Goal: Task Accomplishment & Management: Complete application form

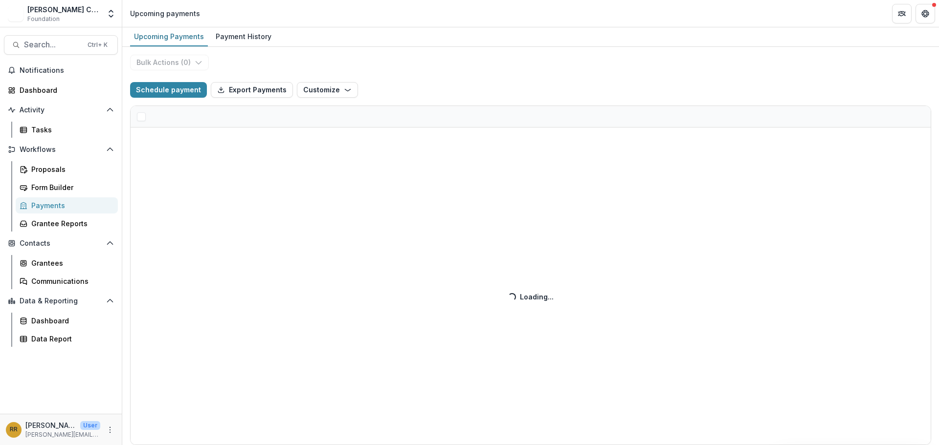
select select "******"
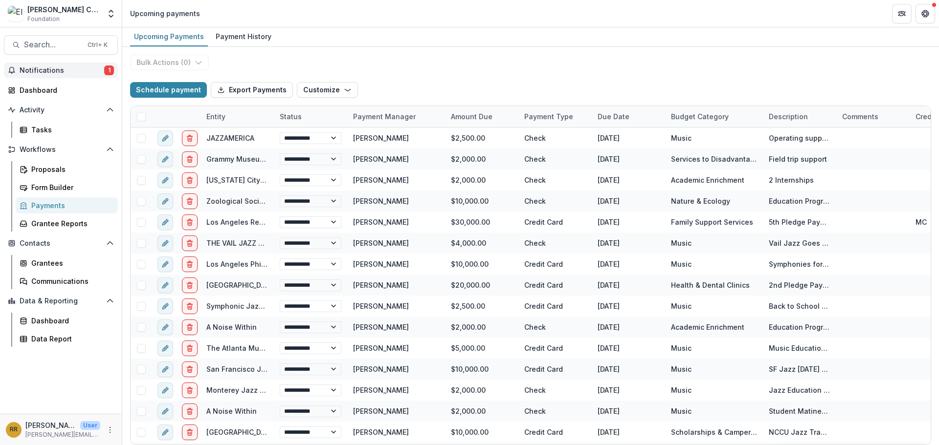
click at [42, 67] on span "Notifications" at bounding box center [62, 70] width 85 height 8
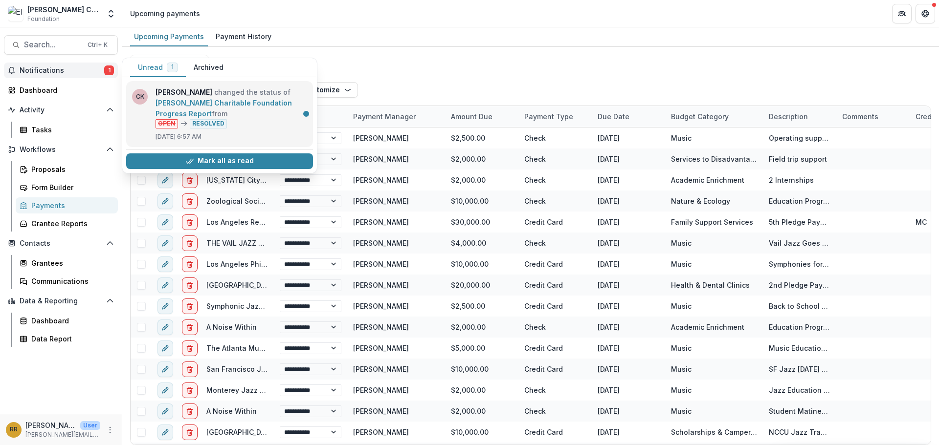
click at [207, 99] on link "[PERSON_NAME] Charitable Foundation Progress Report" at bounding box center [223, 108] width 136 height 19
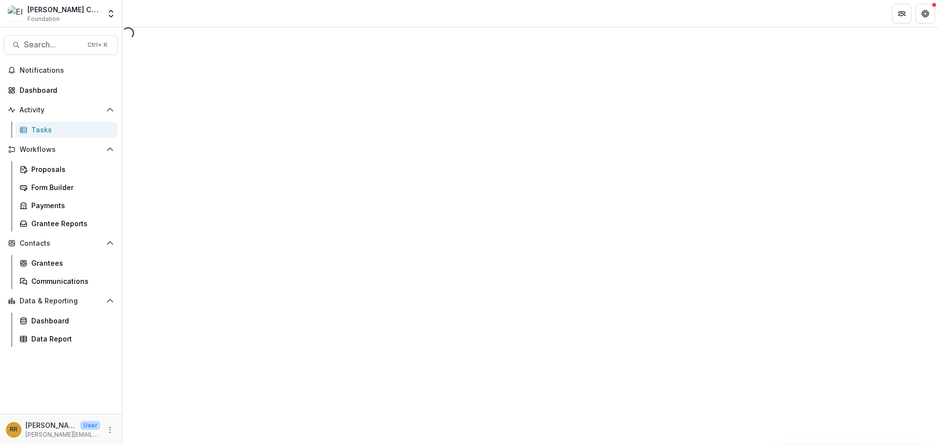
select select "********"
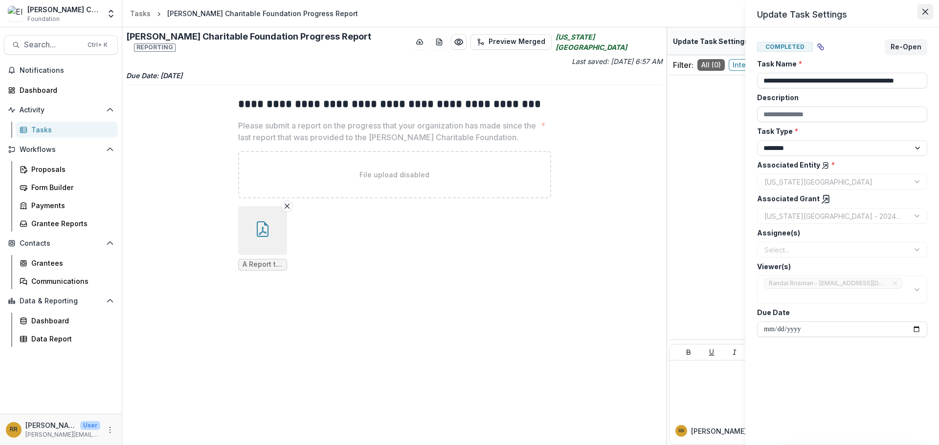
click at [923, 10] on icon "Close" at bounding box center [925, 12] width 6 height 6
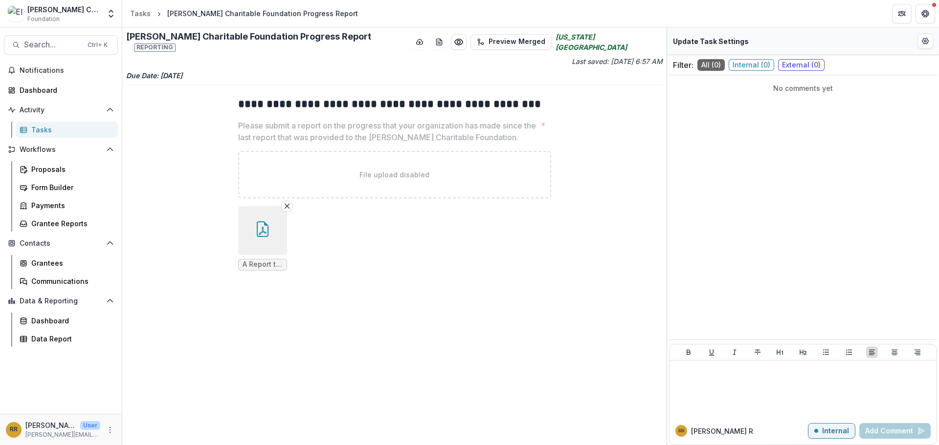
click at [253, 224] on button "button" at bounding box center [262, 230] width 49 height 49
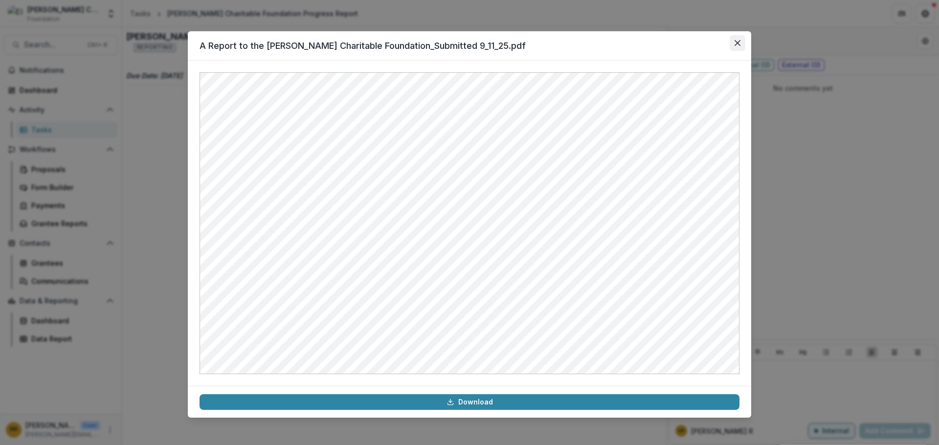
click at [735, 44] on icon "Close" at bounding box center [737, 43] width 6 height 6
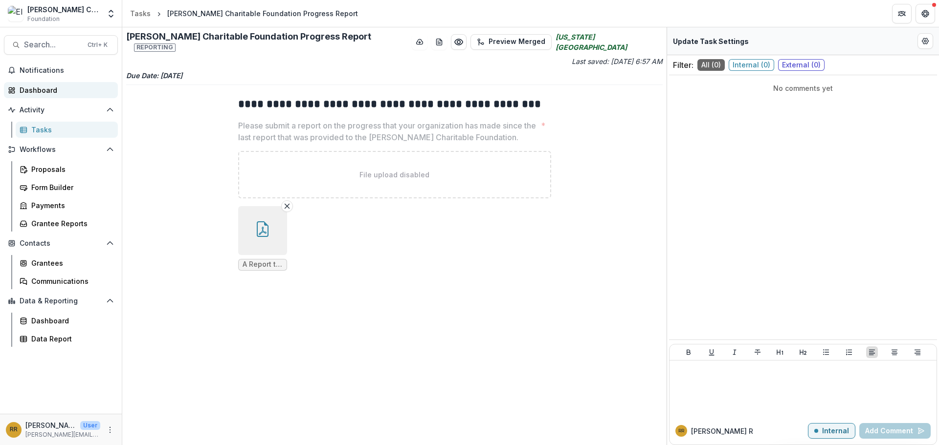
click at [40, 88] on div "Dashboard" at bounding box center [65, 90] width 90 height 10
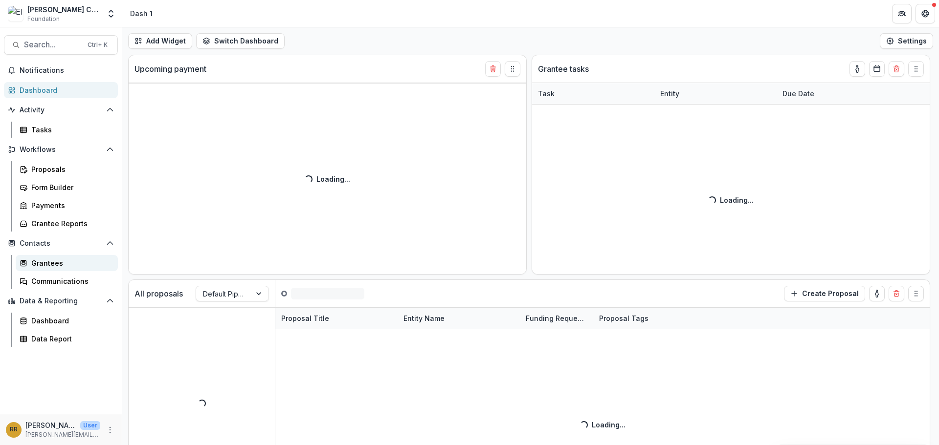
click at [44, 261] on div "Grantees" at bounding box center [70, 263] width 79 height 10
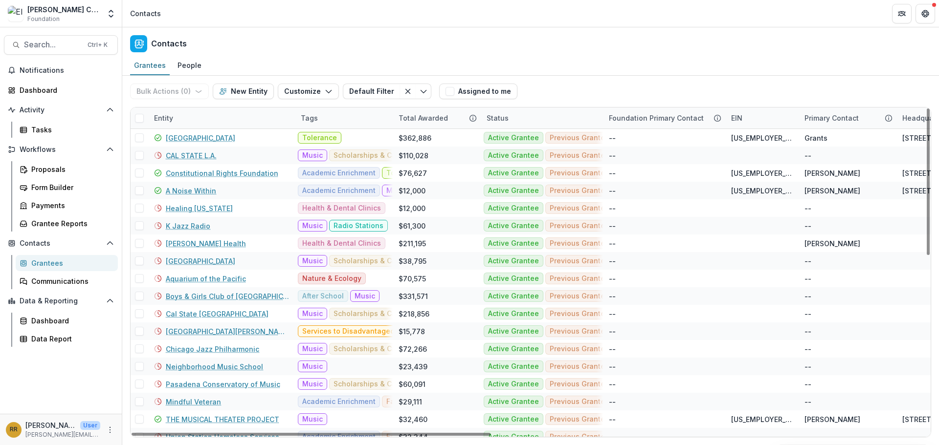
click at [181, 119] on div "Entity" at bounding box center [221, 118] width 147 height 21
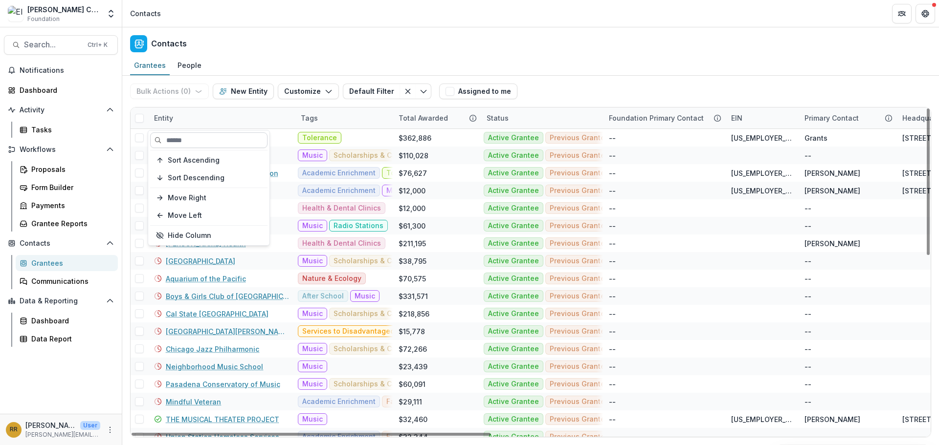
click at [182, 137] on input at bounding box center [208, 140] width 117 height 16
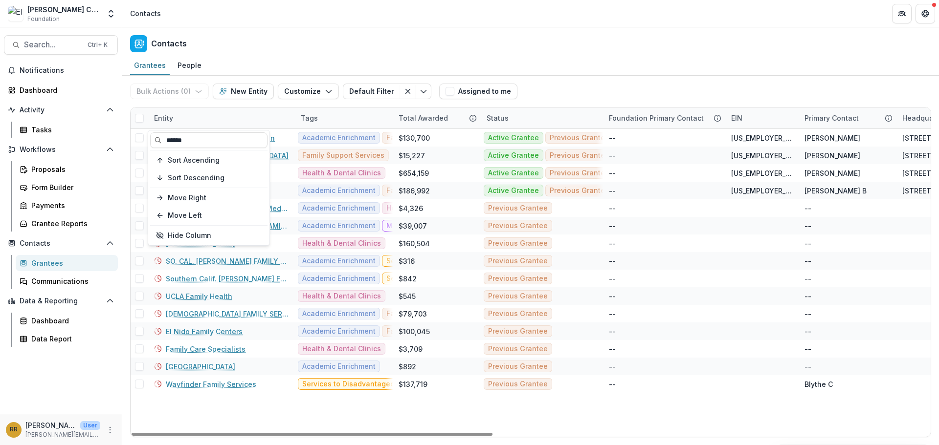
type input "******"
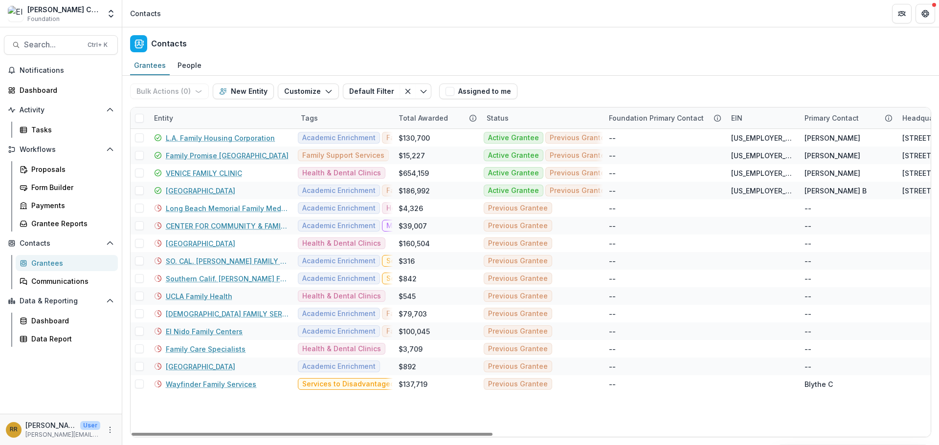
click at [361, 44] on div "Contacts" at bounding box center [530, 41] width 816 height 29
click at [224, 156] on link "Family Promise [GEOGRAPHIC_DATA]" at bounding box center [227, 156] width 123 height 10
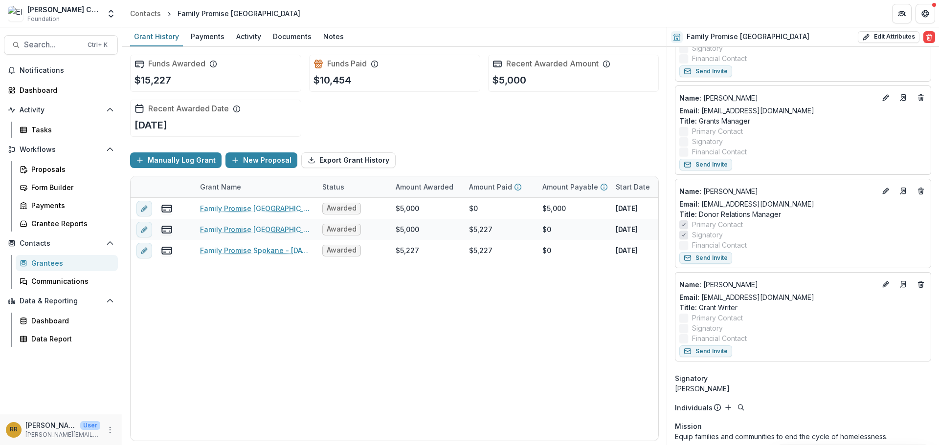
scroll to position [293, 0]
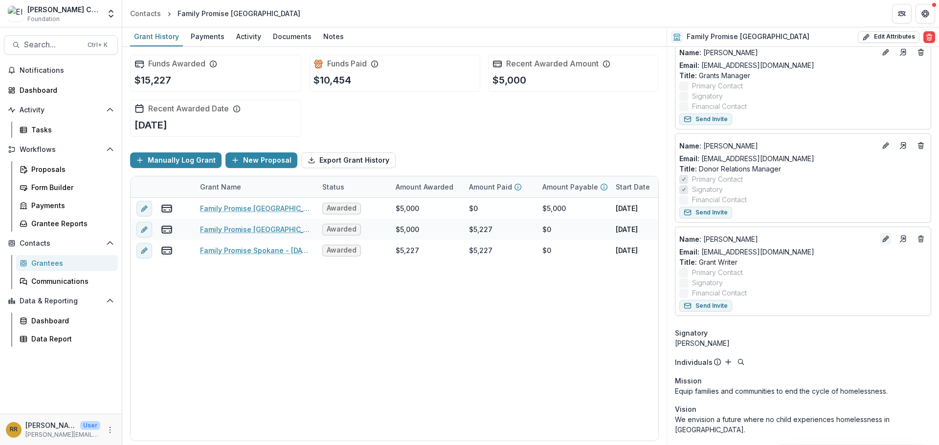
click at [881, 239] on icon "Edit" at bounding box center [885, 239] width 8 height 8
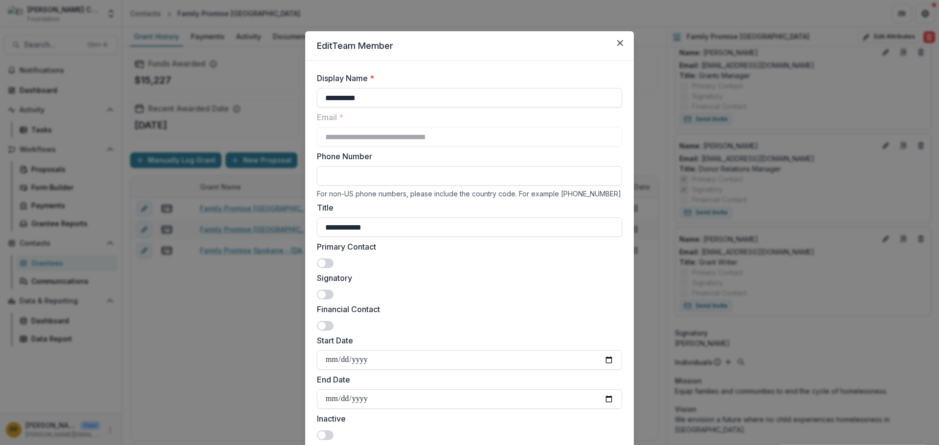
click at [323, 297] on span at bounding box center [322, 295] width 8 height 8
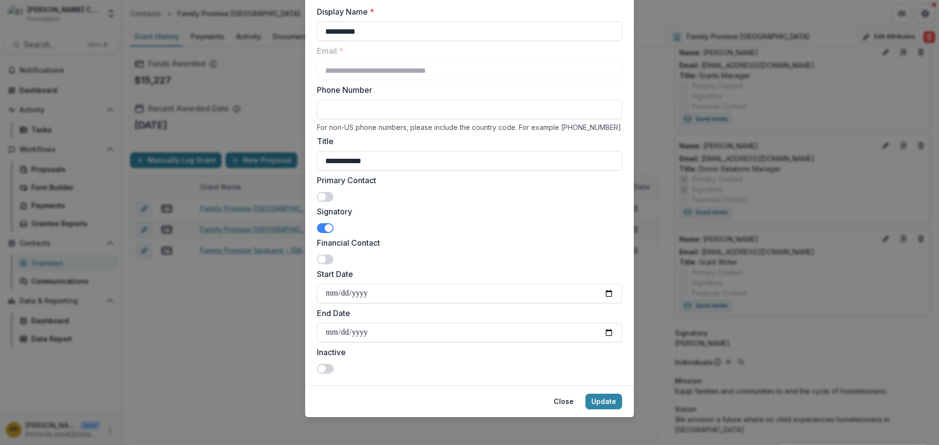
scroll to position [70, 0]
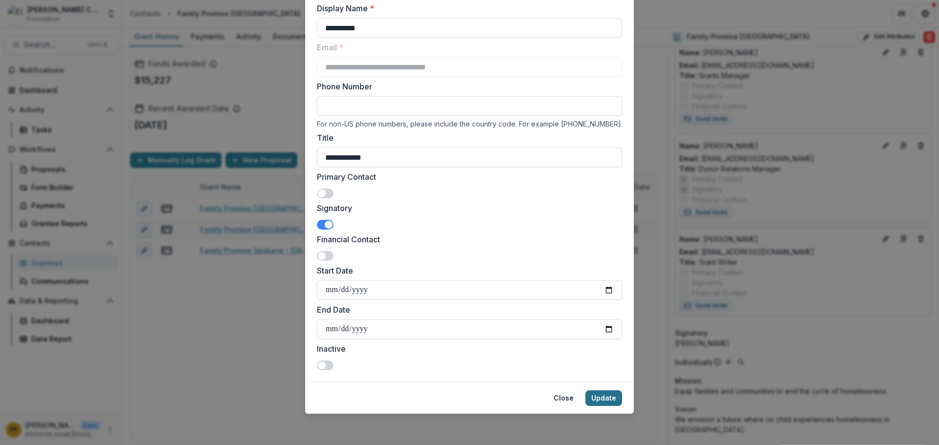
click at [602, 396] on button "Update" at bounding box center [603, 399] width 37 height 16
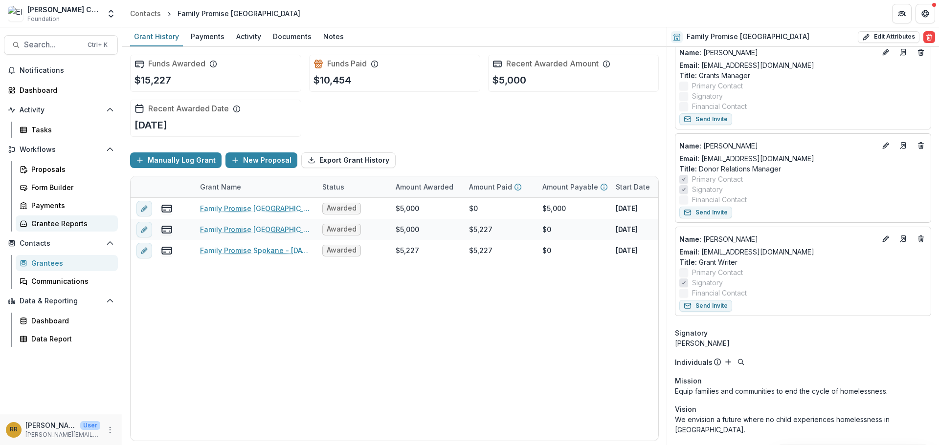
click at [56, 227] on div "Grantee Reports" at bounding box center [70, 224] width 79 height 10
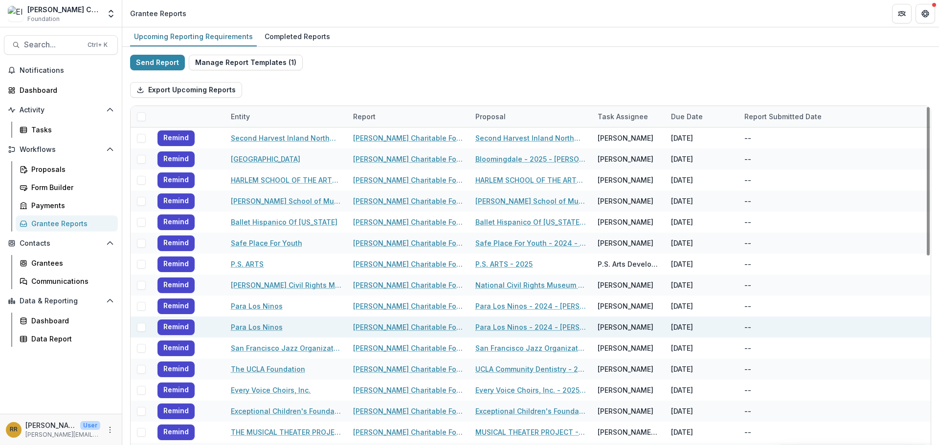
click at [139, 329] on span at bounding box center [141, 327] width 9 height 9
click at [298, 88] on button "Bulk Actions ( 1 )" at bounding box center [288, 90] width 76 height 16
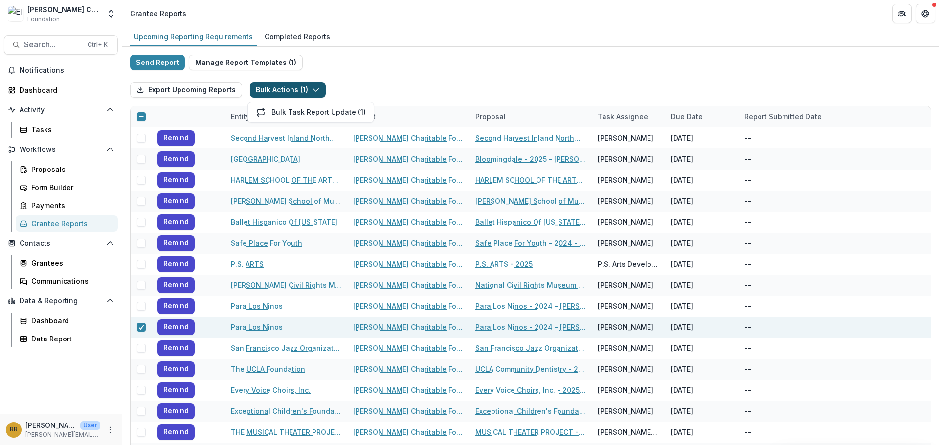
click at [314, 92] on icon "button" at bounding box center [316, 90] width 8 height 8
click at [313, 92] on icon "button" at bounding box center [316, 90] width 8 height 8
click at [306, 116] on button "Bulk Task Report Update ( 1 )" at bounding box center [311, 112] width 122 height 16
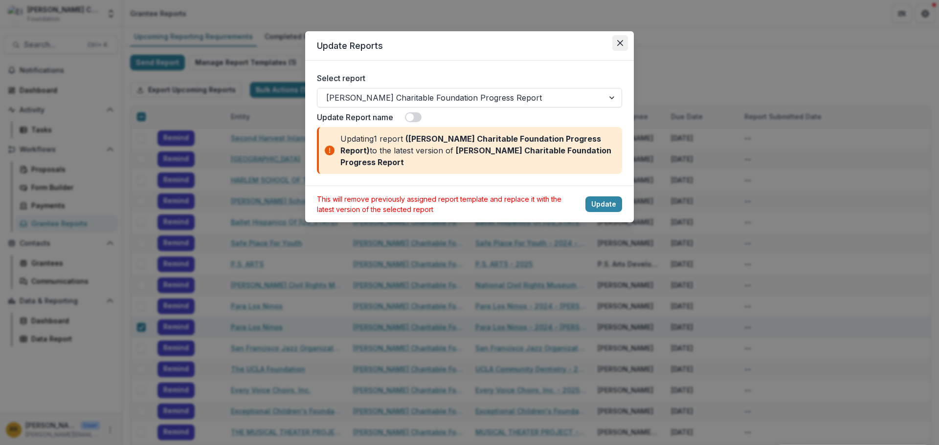
click at [624, 44] on button "Close" at bounding box center [620, 43] width 16 height 16
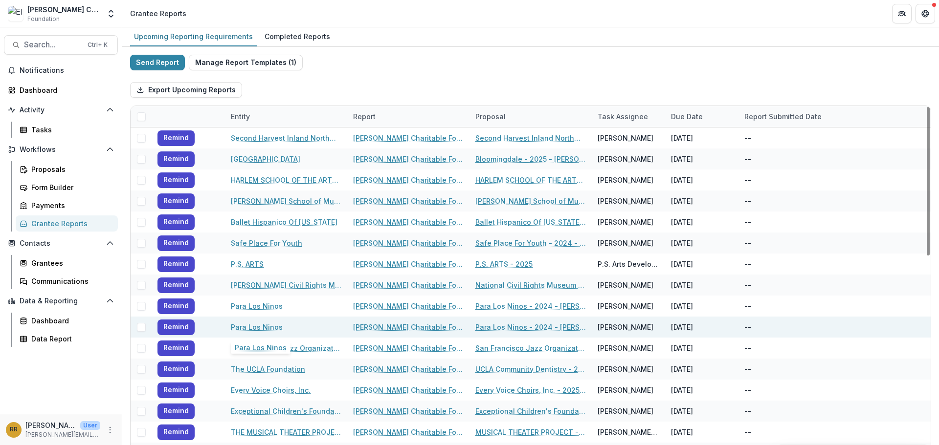
click at [251, 327] on link "Para Los Ninos" at bounding box center [257, 327] width 52 height 10
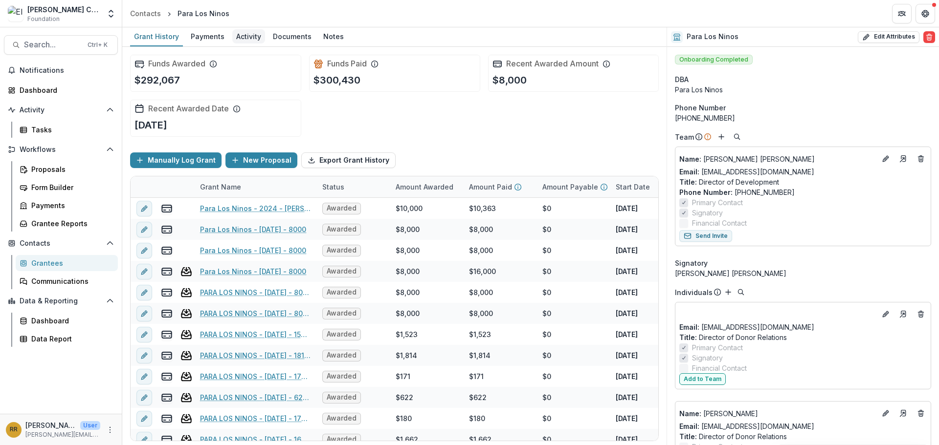
click at [251, 35] on div "Activity" at bounding box center [248, 36] width 33 height 14
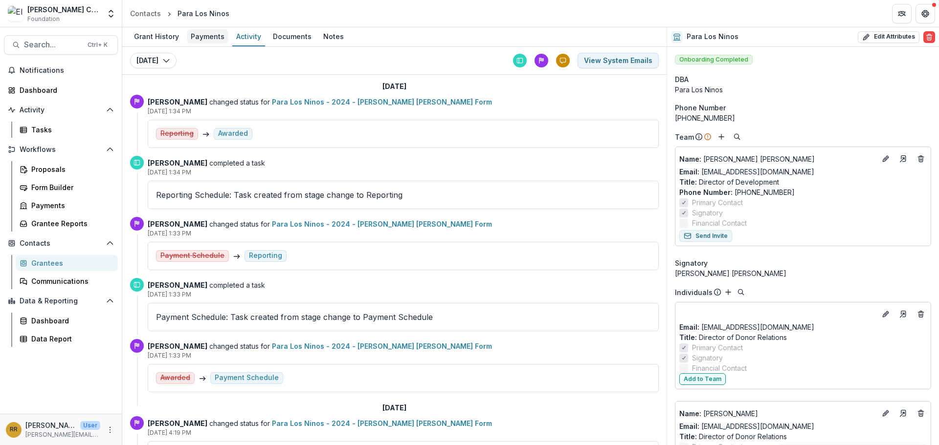
click at [205, 43] on div "Payments" at bounding box center [208, 36] width 42 height 14
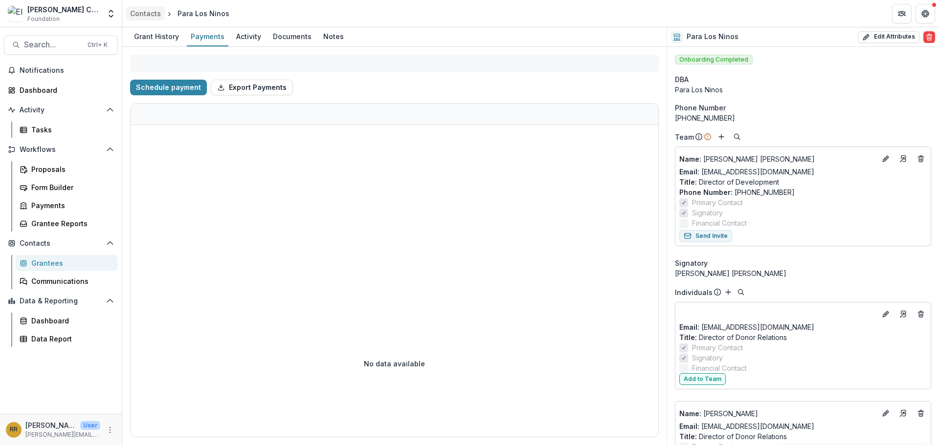
select select "****"
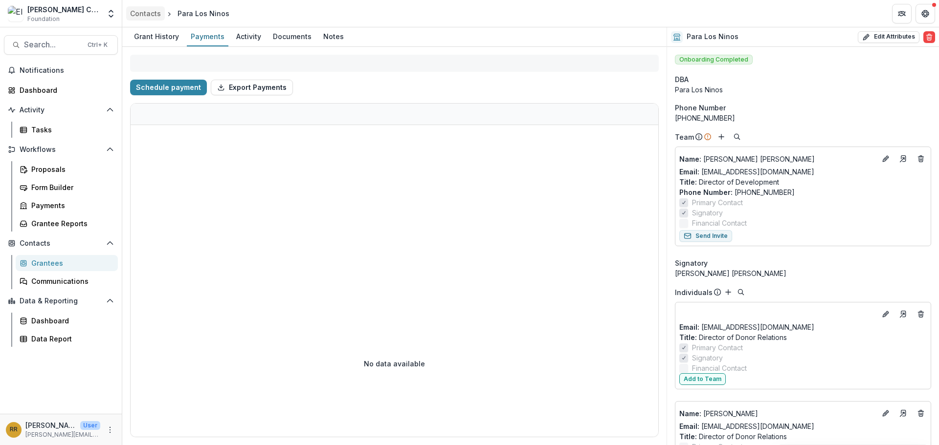
select select "****"
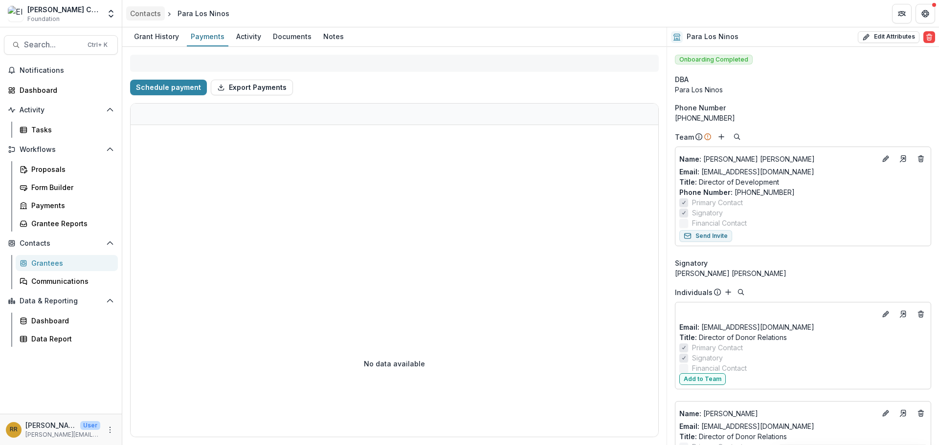
select select "****"
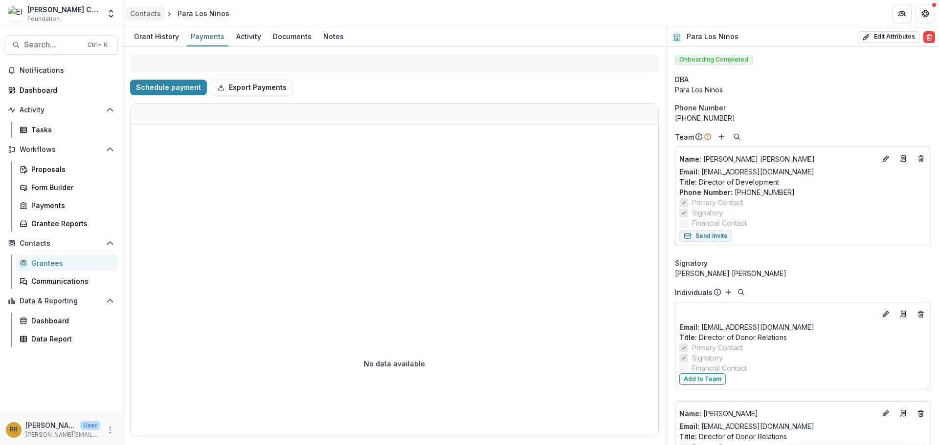
select select "****"
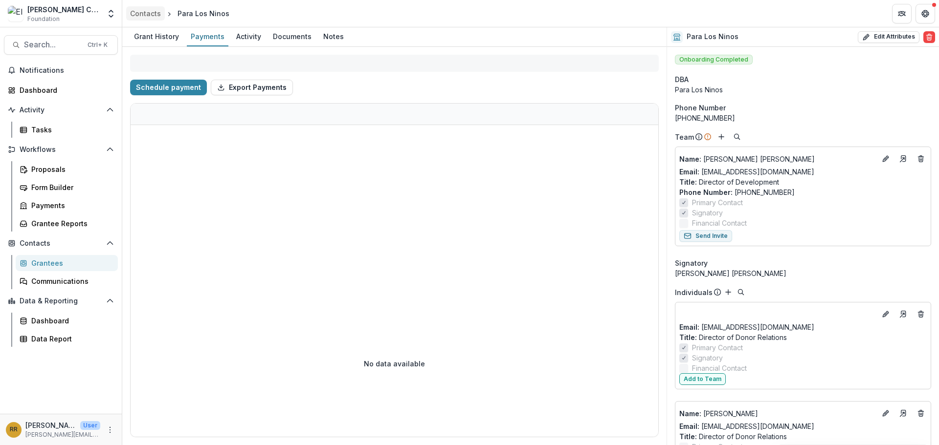
select select "****"
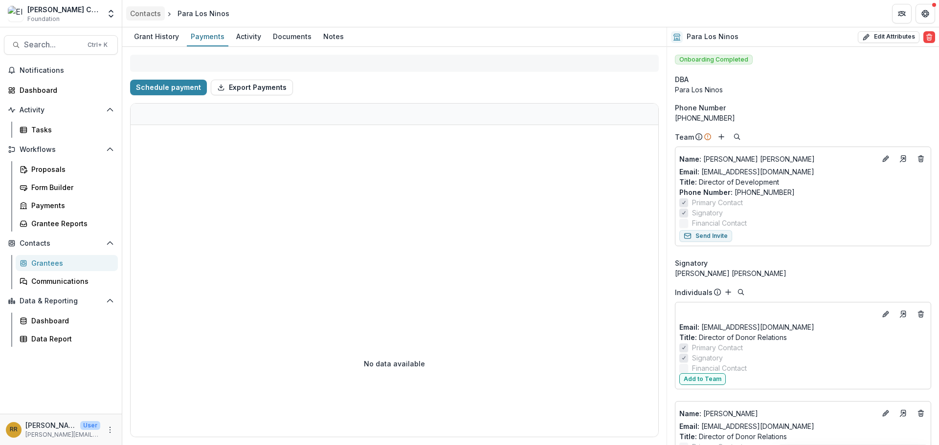
select select "****"
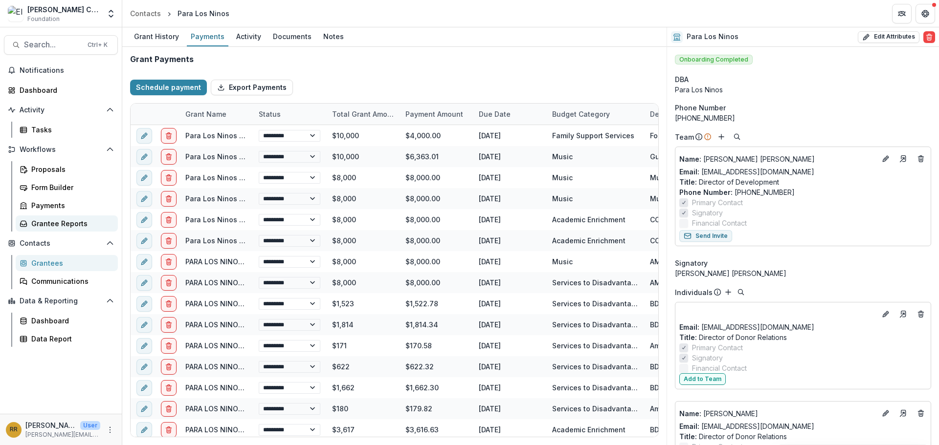
click at [43, 224] on div "Grantee Reports" at bounding box center [70, 224] width 79 height 10
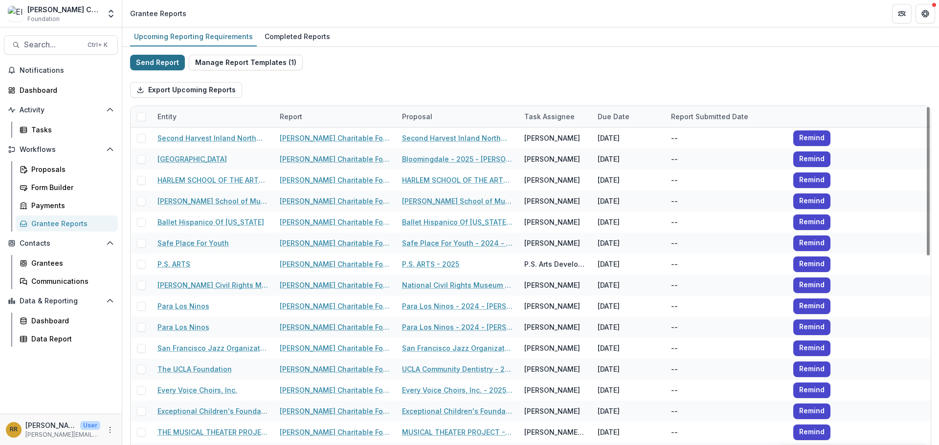
click at [162, 65] on button "Send Report" at bounding box center [157, 63] width 55 height 16
select select "********"
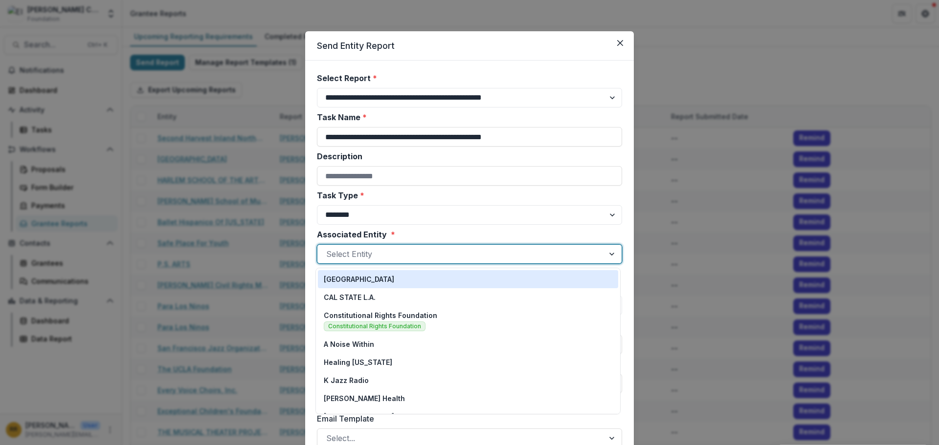
click at [408, 254] on div at bounding box center [460, 254] width 269 height 14
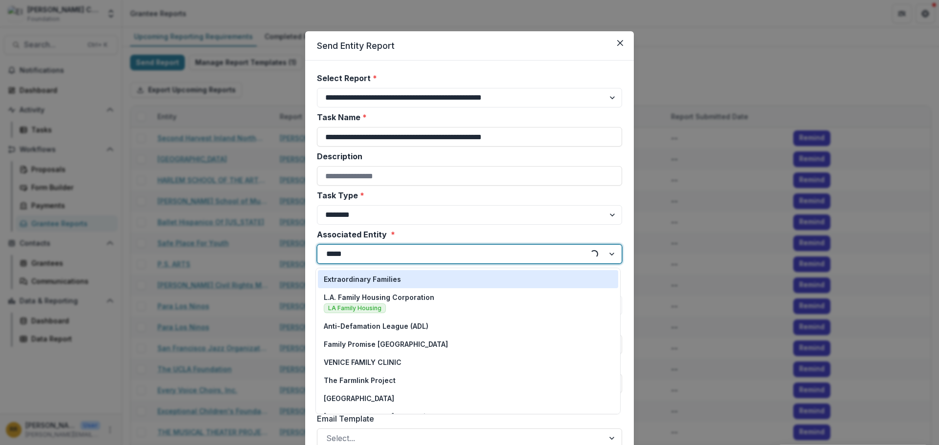
type input "******"
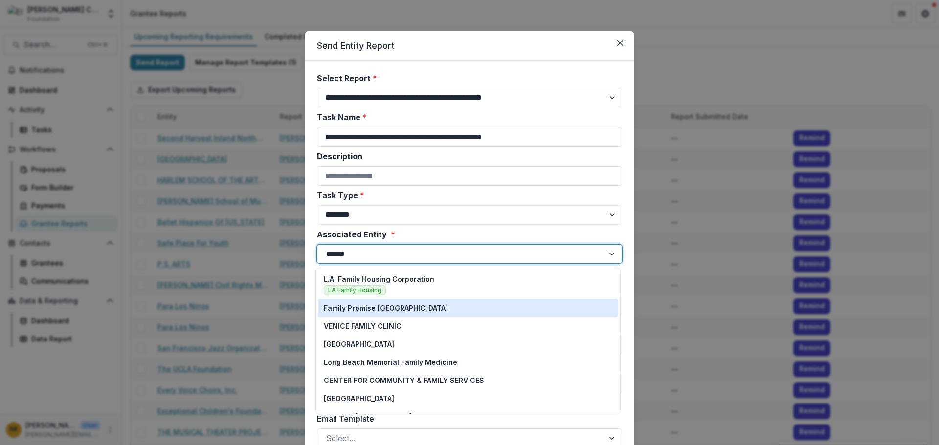
click at [377, 312] on p "Family Promise [GEOGRAPHIC_DATA]" at bounding box center [386, 308] width 124 height 10
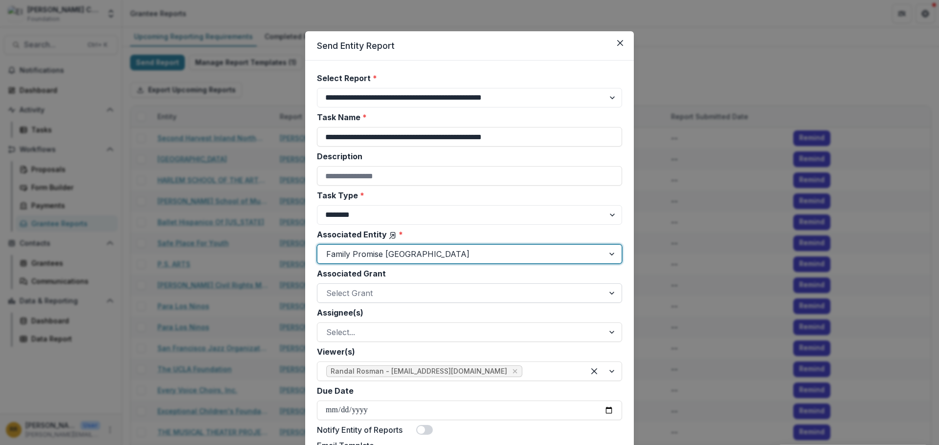
click at [393, 293] on div at bounding box center [460, 293] width 269 height 14
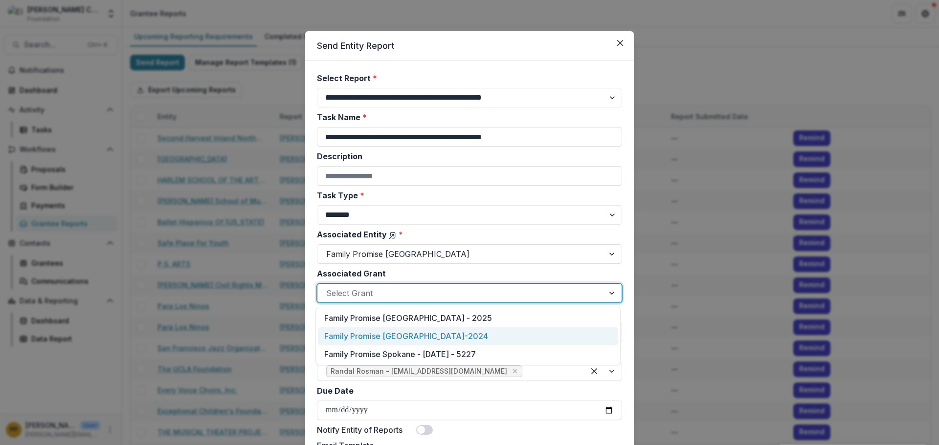
click at [392, 334] on div "Family Promise [GEOGRAPHIC_DATA]-2024" at bounding box center [468, 337] width 300 height 18
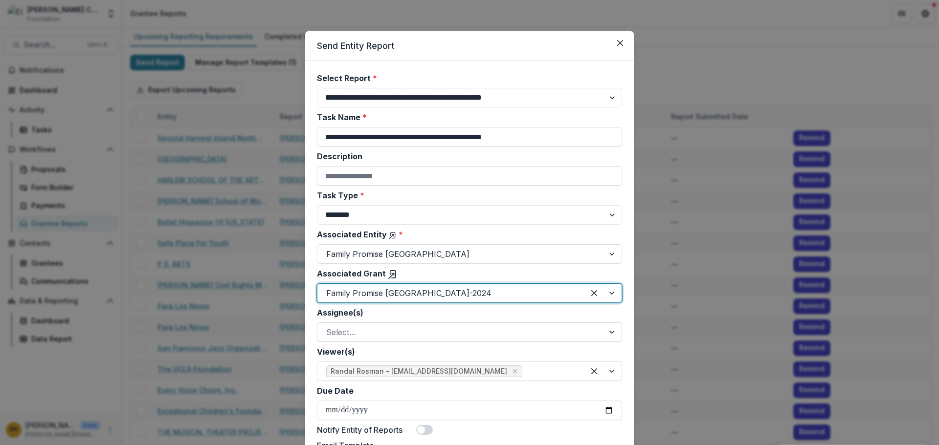
click at [403, 334] on div at bounding box center [460, 333] width 269 height 14
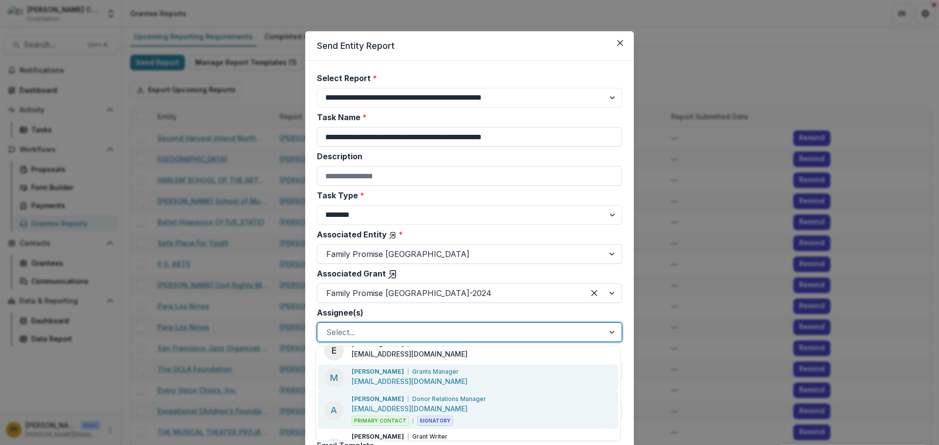
scroll to position [77, 0]
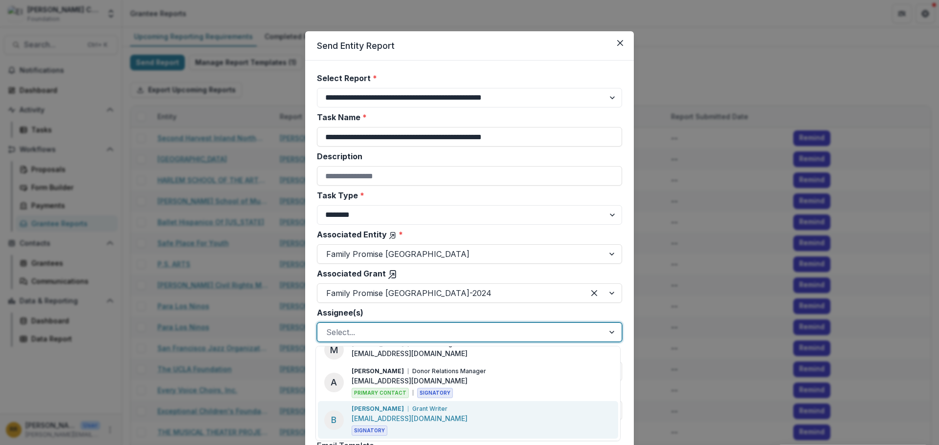
click at [412, 407] on p "Grant Writer" at bounding box center [429, 409] width 35 height 9
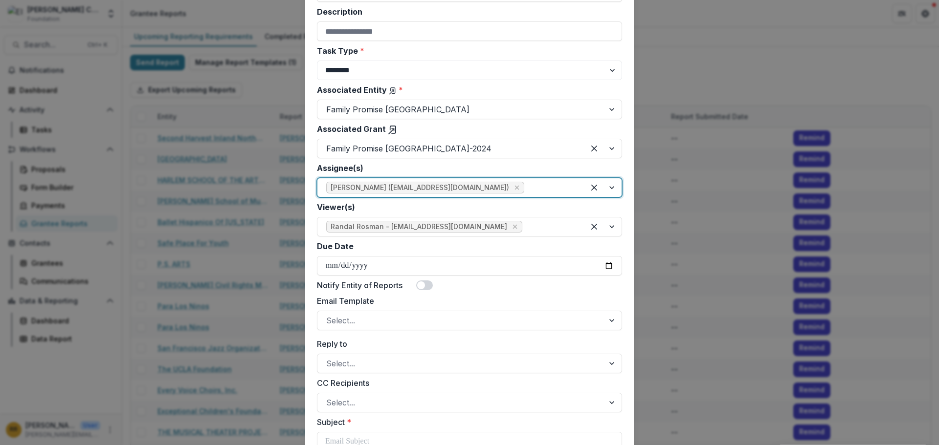
scroll to position [147, 0]
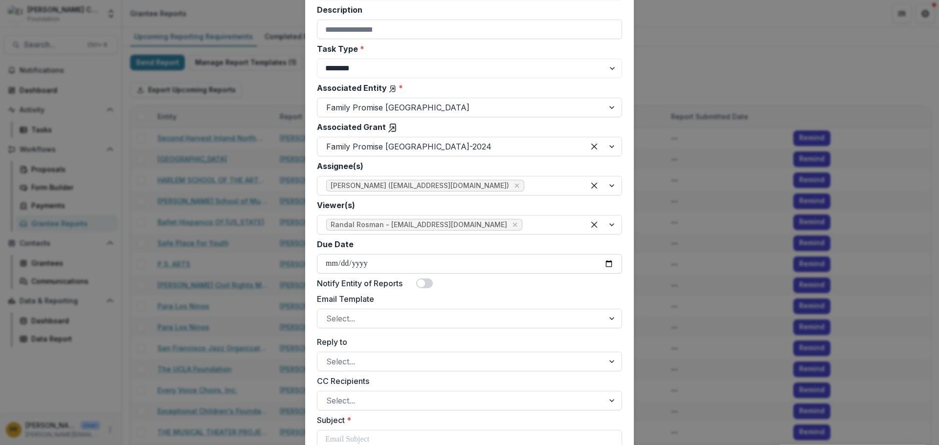
click at [609, 263] on input "Due Date" at bounding box center [469, 264] width 305 height 20
type input "**********"
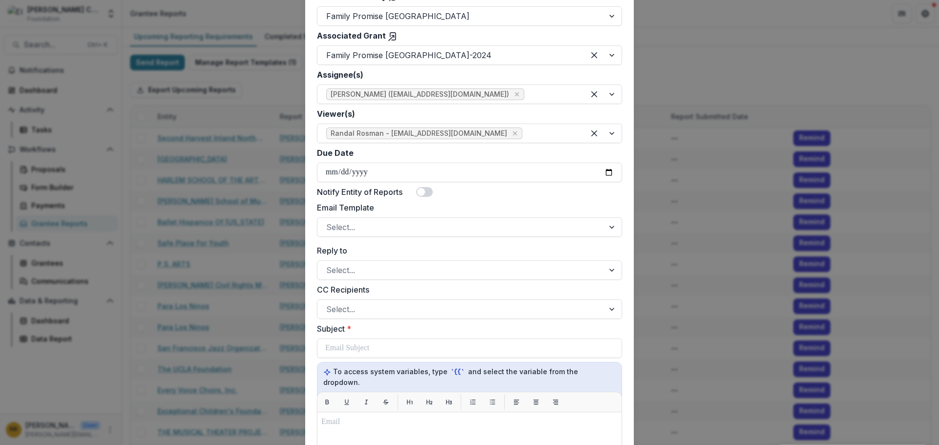
scroll to position [244, 0]
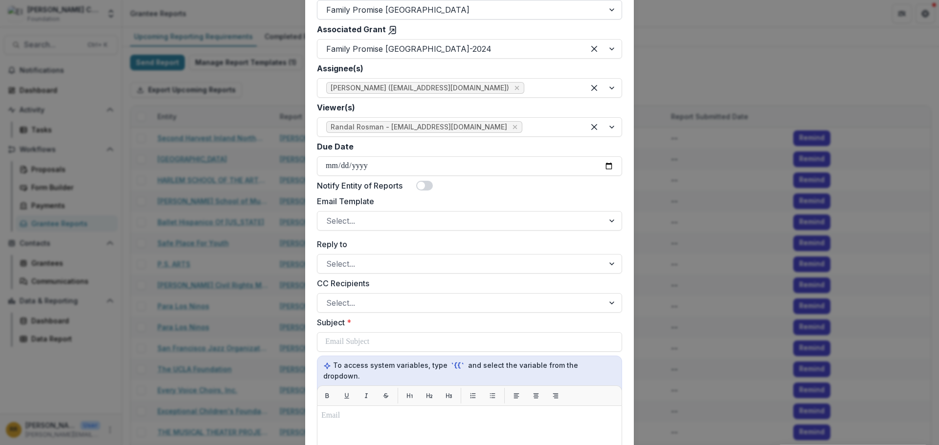
click at [424, 186] on span at bounding box center [421, 186] width 8 height 8
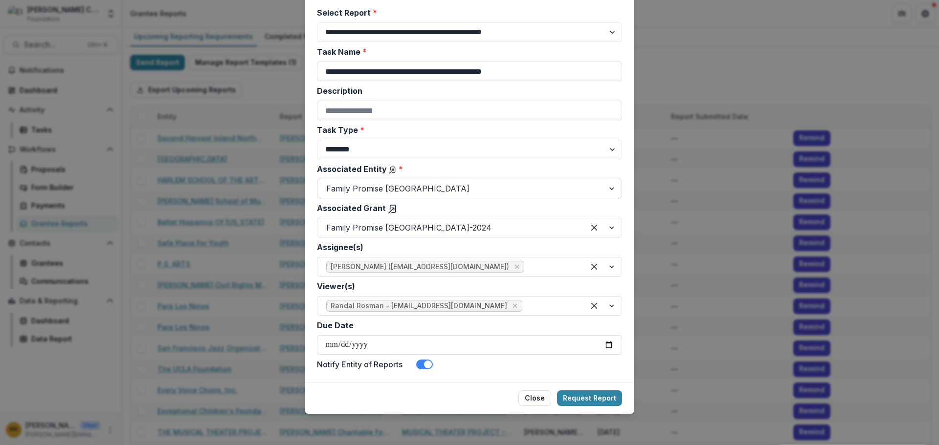
scroll to position [66, 0]
click at [422, 365] on span at bounding box center [424, 365] width 17 height 10
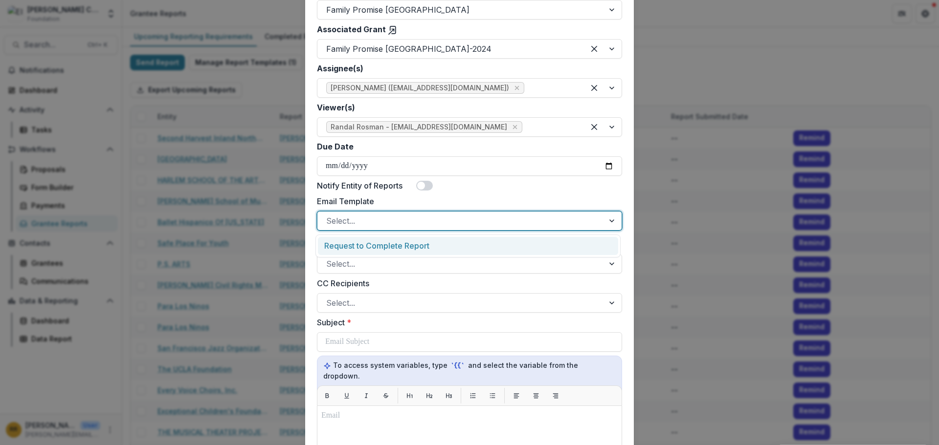
drag, startPoint x: 423, startPoint y: 217, endPoint x: 423, endPoint y: 226, distance: 9.3
click at [423, 218] on div at bounding box center [460, 221] width 269 height 14
click at [421, 245] on div "Request to Complete Report" at bounding box center [468, 246] width 300 height 18
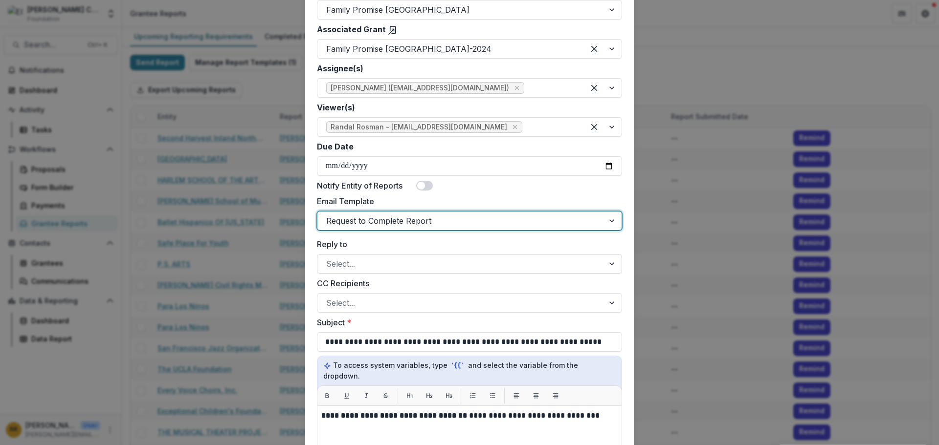
click at [419, 263] on div at bounding box center [460, 264] width 269 height 14
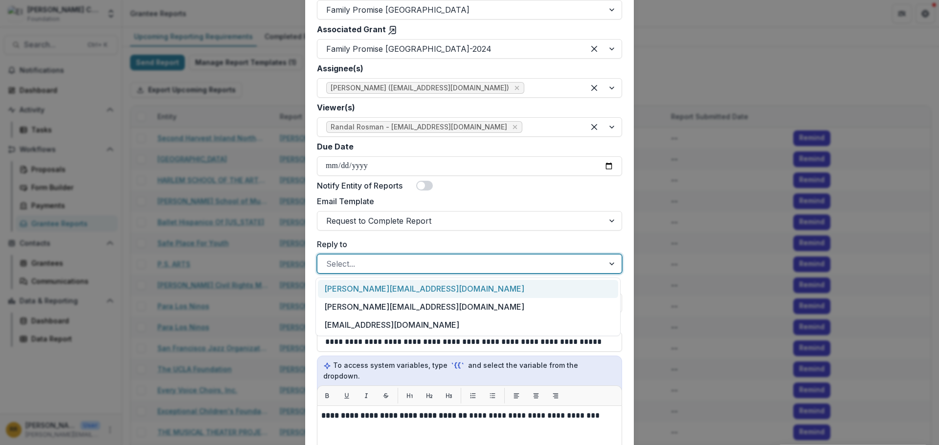
click at [420, 290] on div "[PERSON_NAME][EMAIL_ADDRESS][DOMAIN_NAME]" at bounding box center [468, 289] width 300 height 18
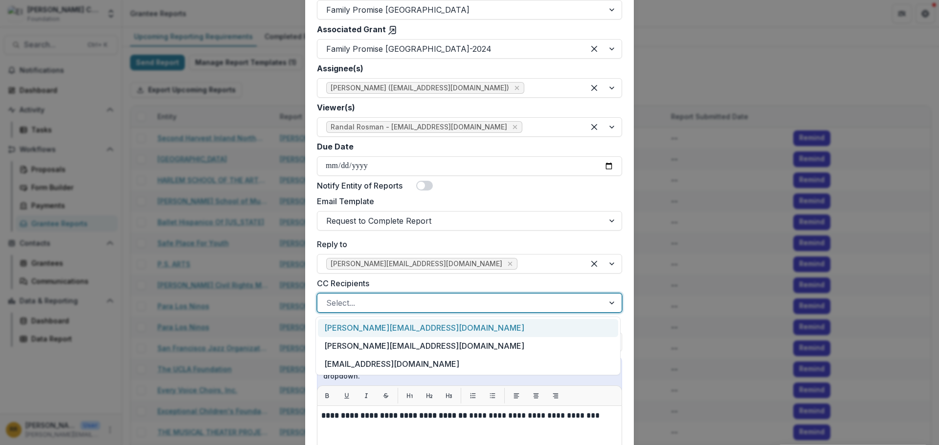
click at [417, 302] on div at bounding box center [460, 303] width 269 height 14
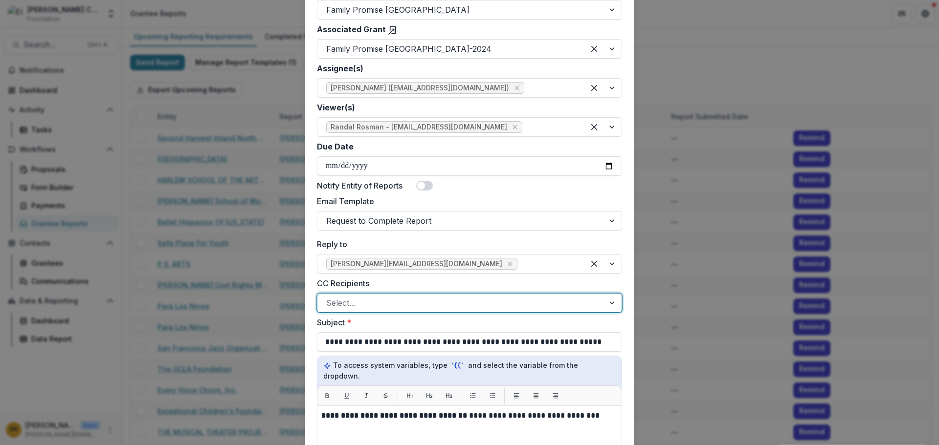
click at [418, 302] on div at bounding box center [460, 303] width 269 height 14
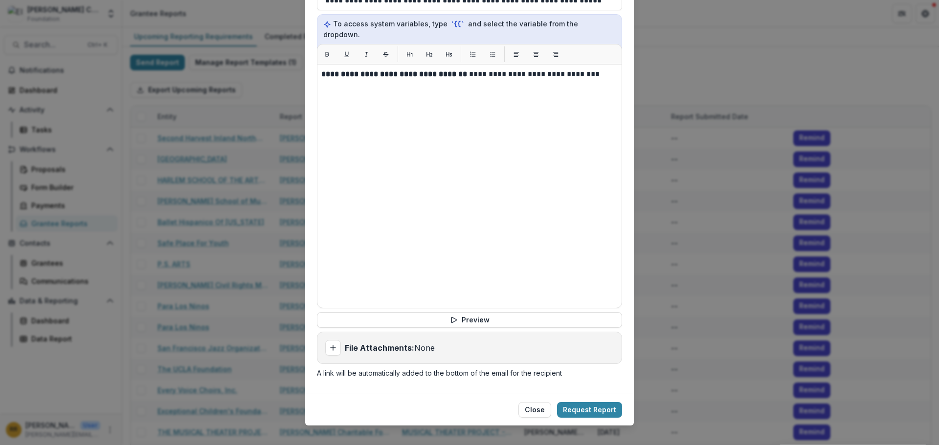
scroll to position [588, 0]
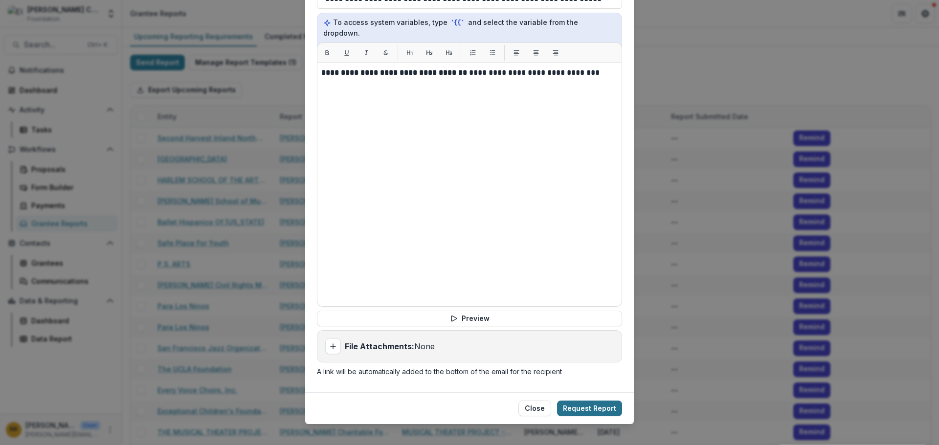
click at [596, 401] on button "Request Report" at bounding box center [589, 409] width 65 height 16
